Goal: Book appointment/travel/reservation

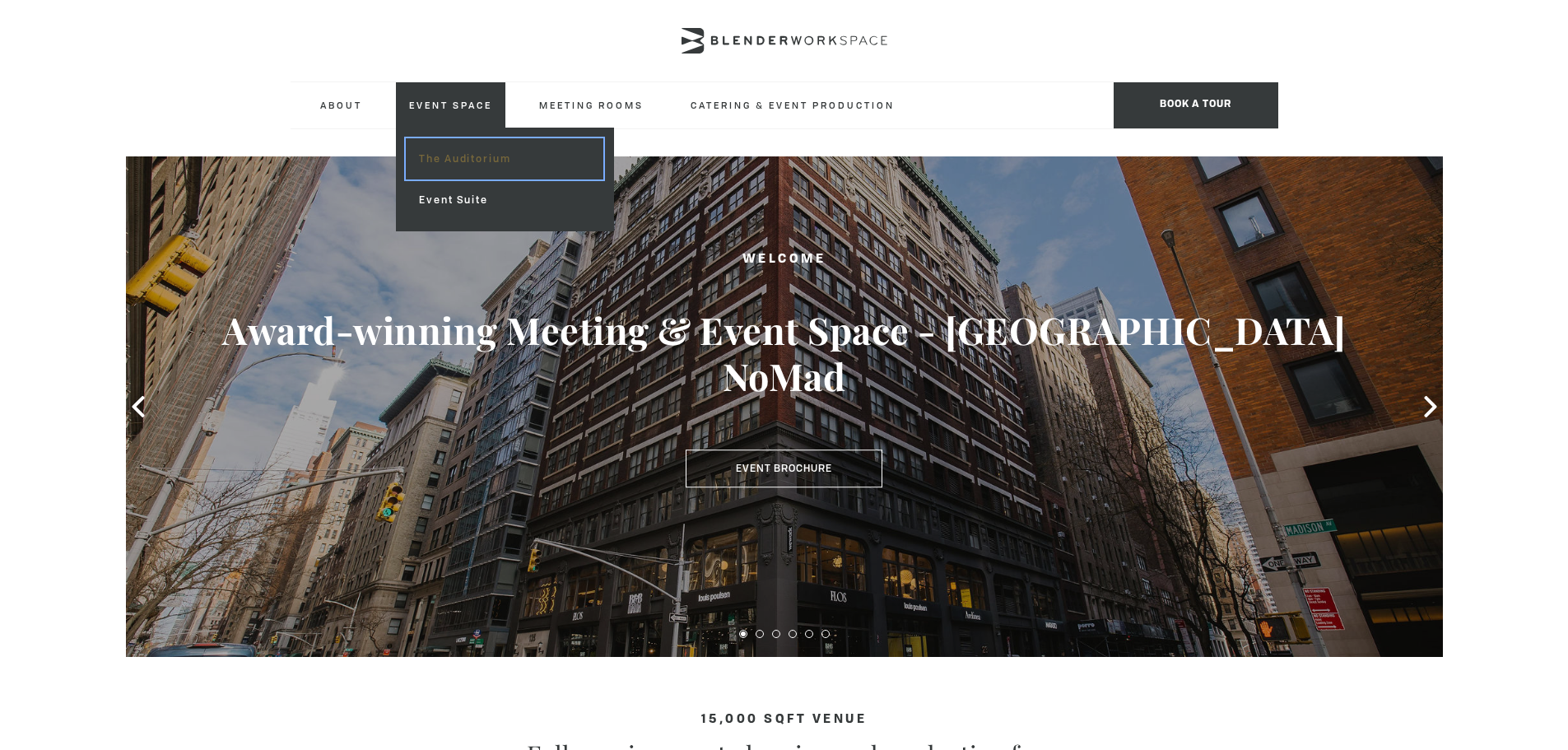
click at [454, 160] on link "The Auditorium" at bounding box center [504, 158] width 197 height 41
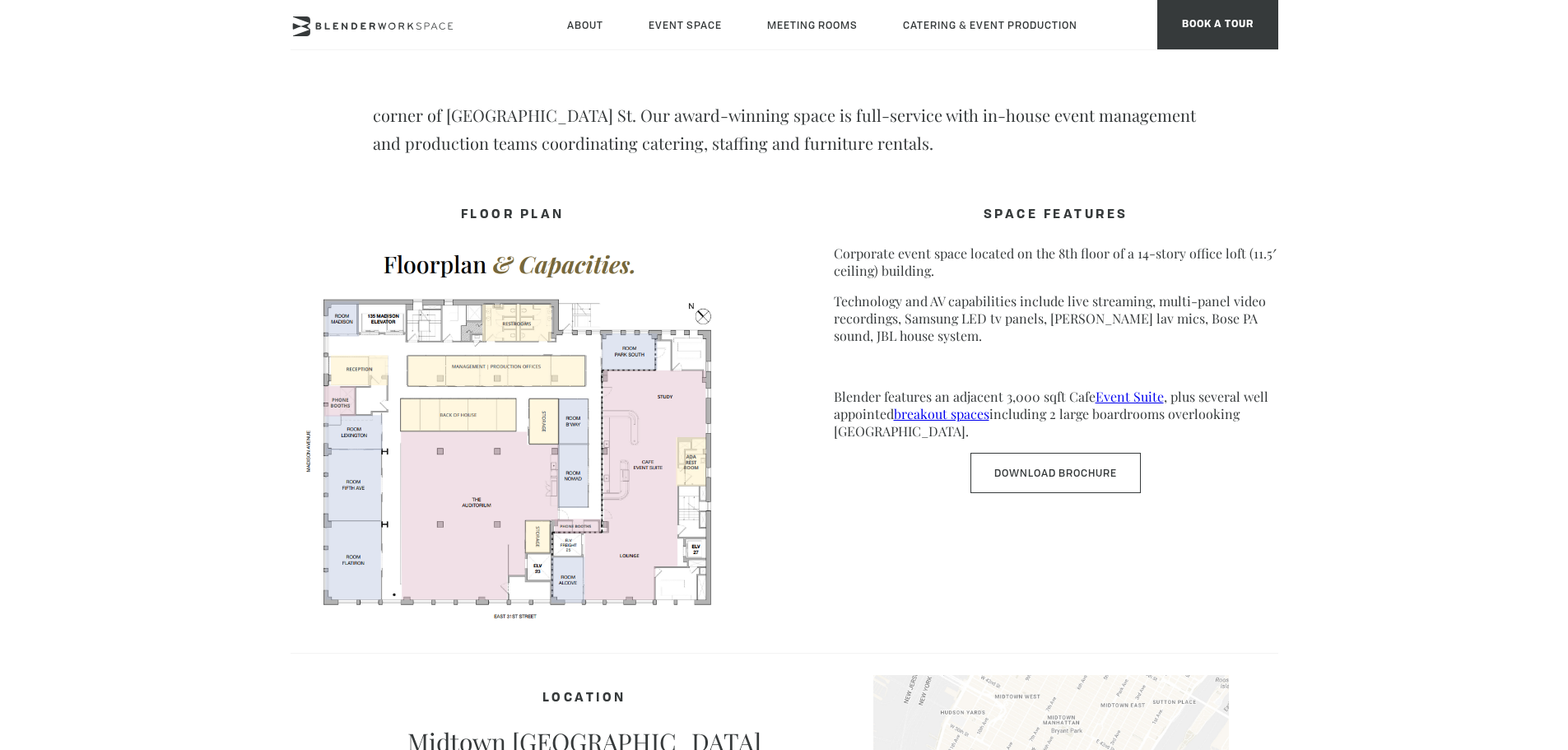
scroll to position [659, 0]
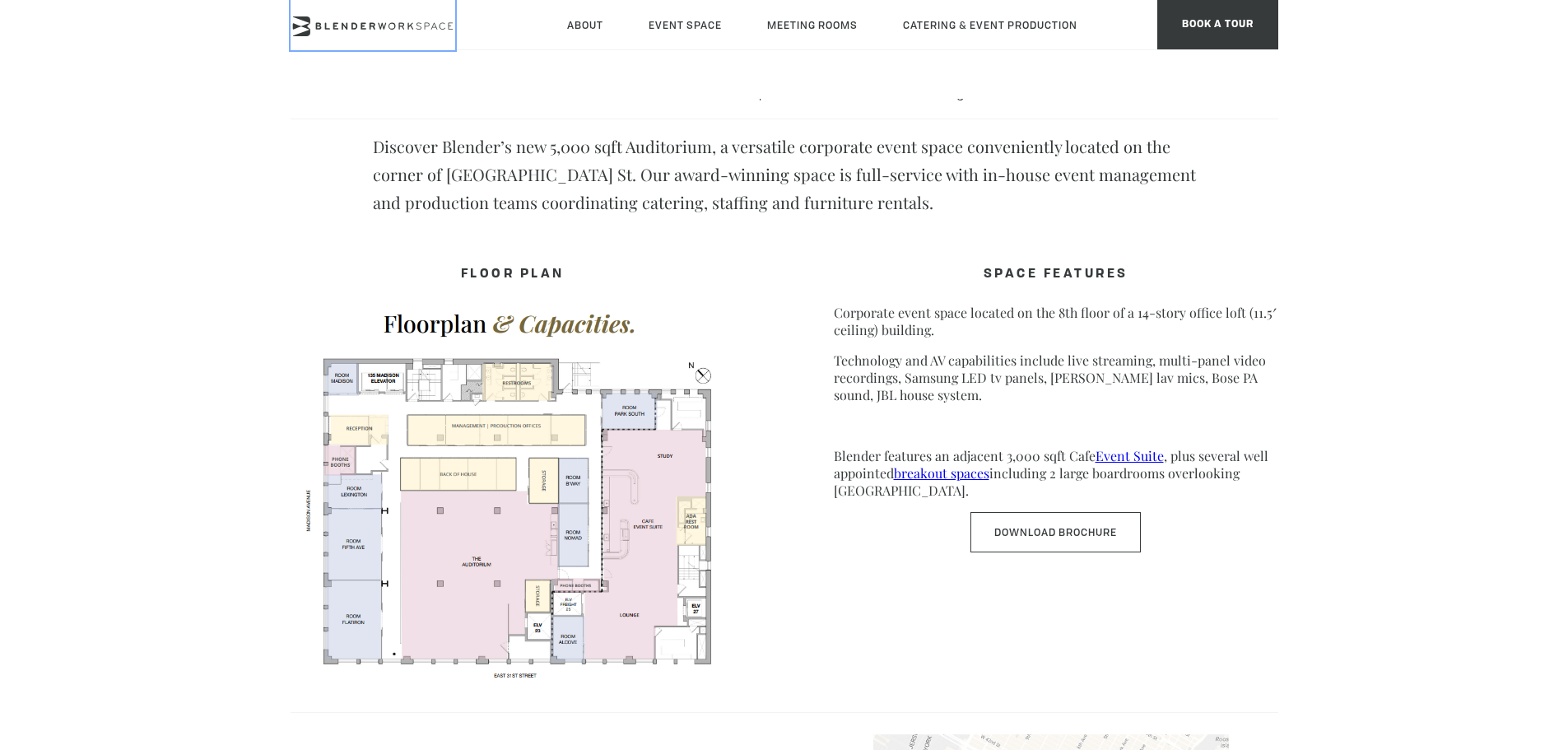
click at [332, 28] on icon at bounding box center [372, 26] width 164 height 20
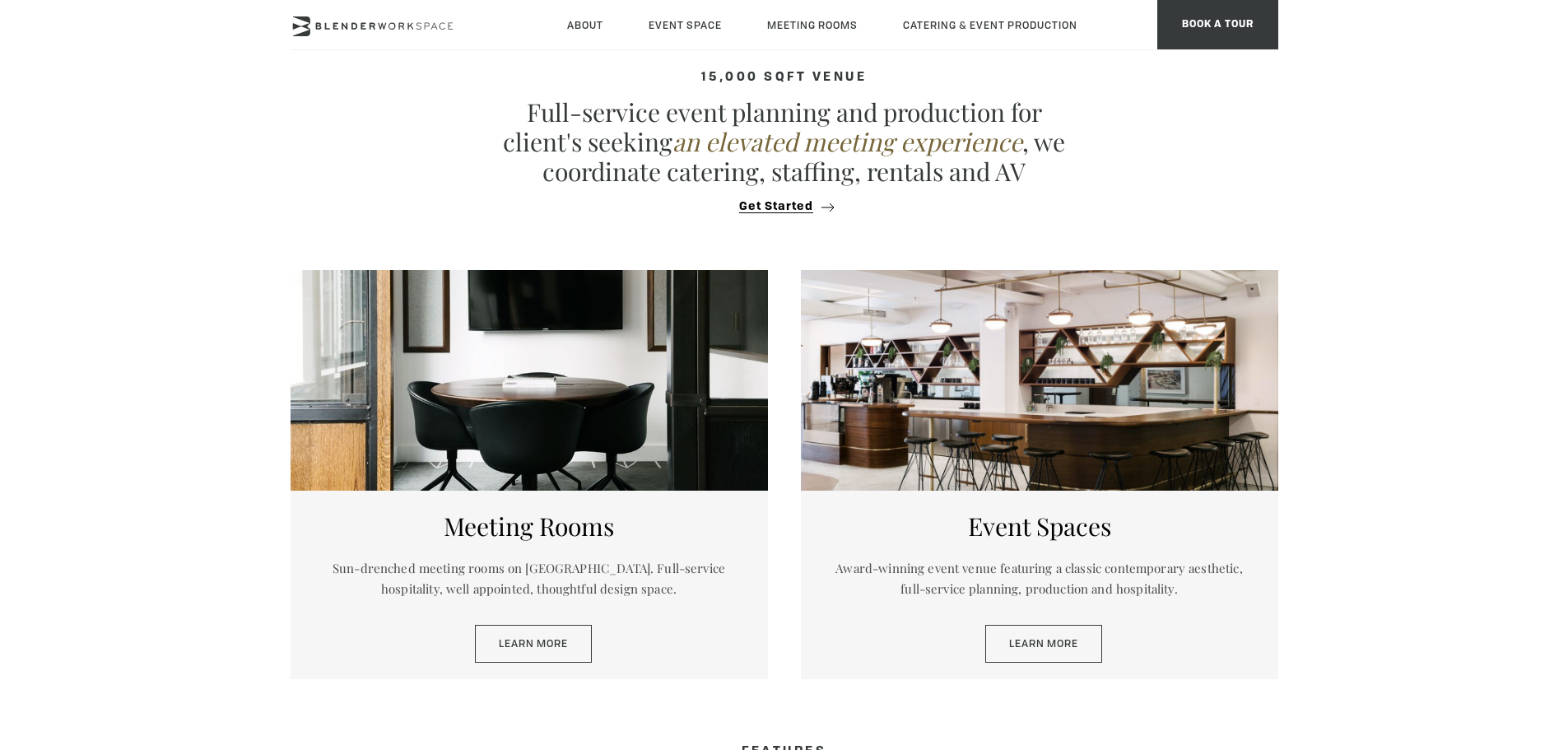
scroll to position [576, 0]
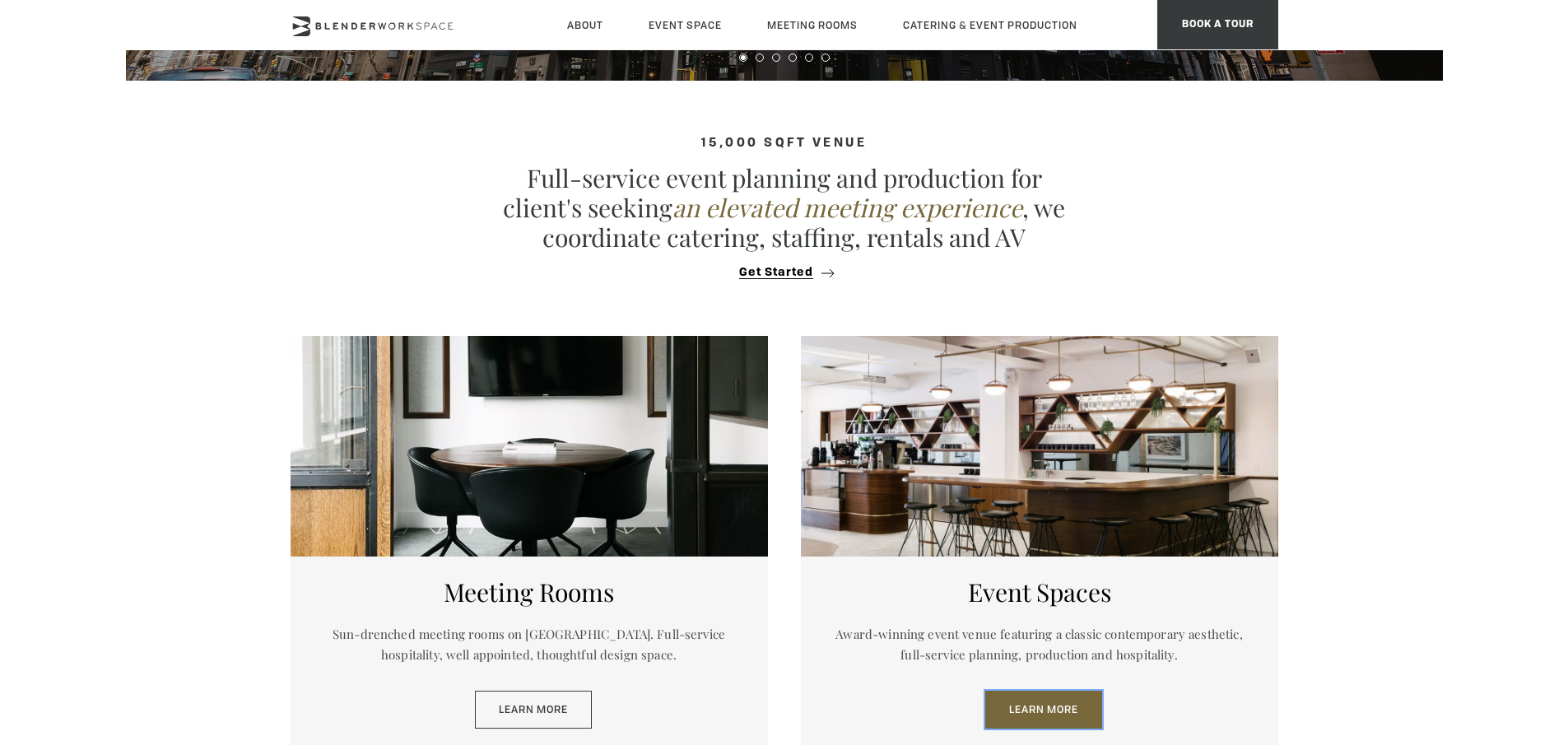
click at [1040, 700] on link "Learn More" at bounding box center [1043, 710] width 117 height 38
